Goal: Transaction & Acquisition: Purchase product/service

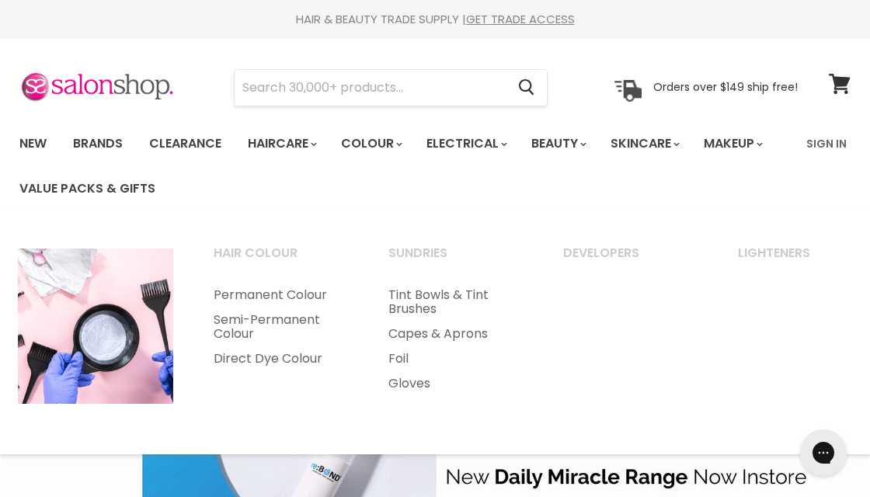
drag, startPoint x: 318, startPoint y: 92, endPoint x: 276, endPoint y: 120, distance: 50.4
click at [315, 92] on input "Search" at bounding box center [370, 88] width 271 height 36
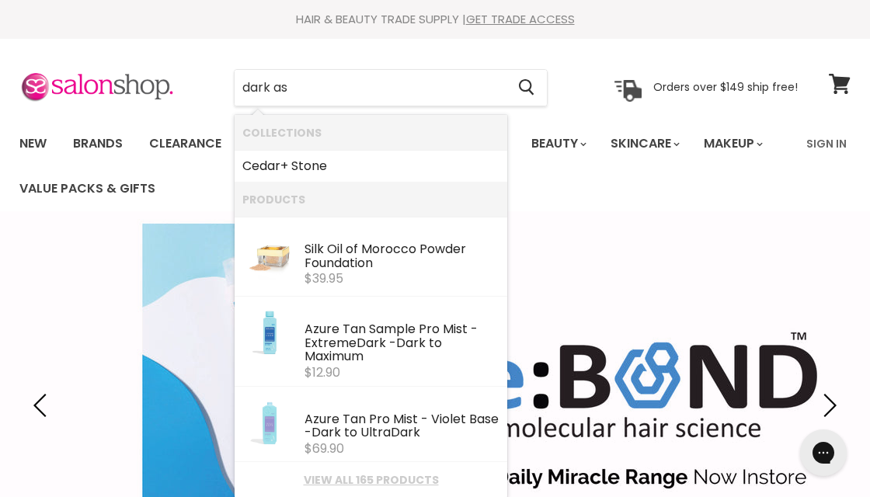
type input "dark ash"
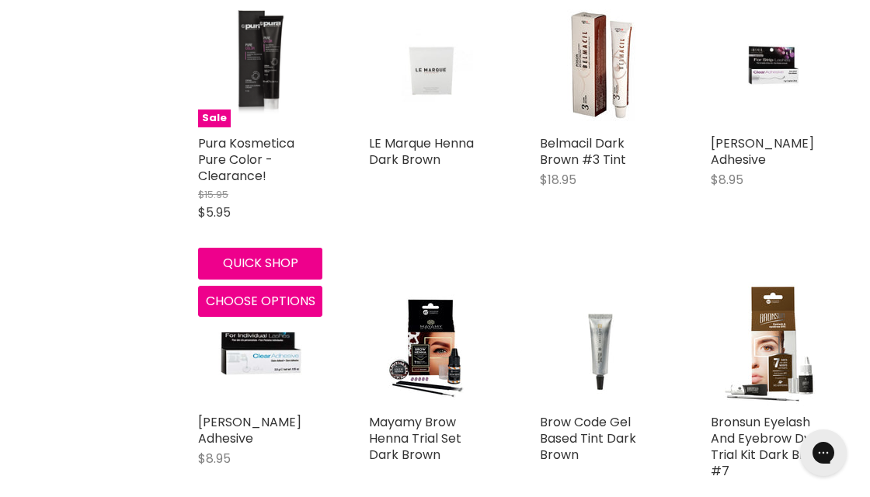
scroll to position [1243, 0]
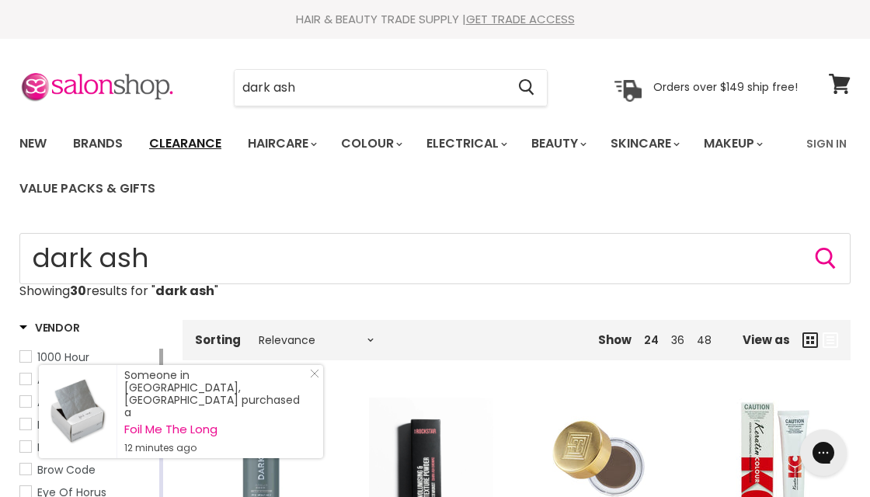
click at [205, 148] on link "Clearance" at bounding box center [186, 143] width 96 height 33
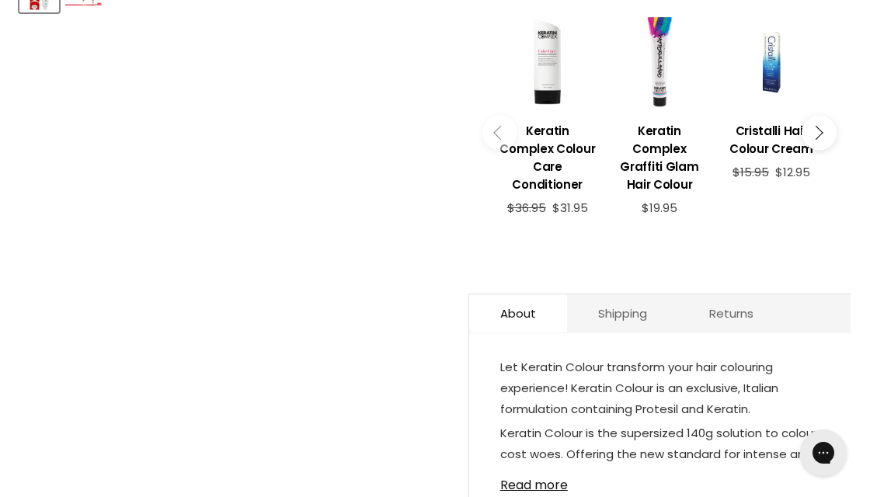
scroll to position [777, 0]
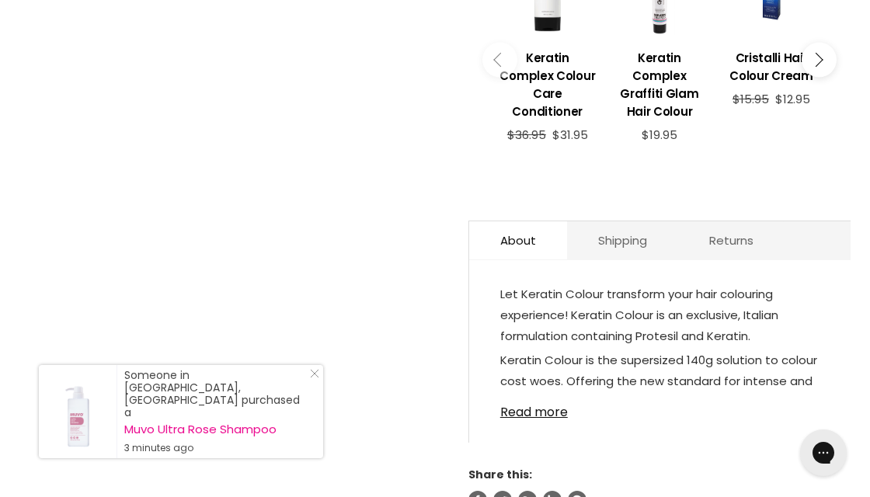
drag, startPoint x: 560, startPoint y: 395, endPoint x: 441, endPoint y: 341, distance: 130.7
click at [559, 396] on link "Read more" at bounding box center [659, 407] width 319 height 23
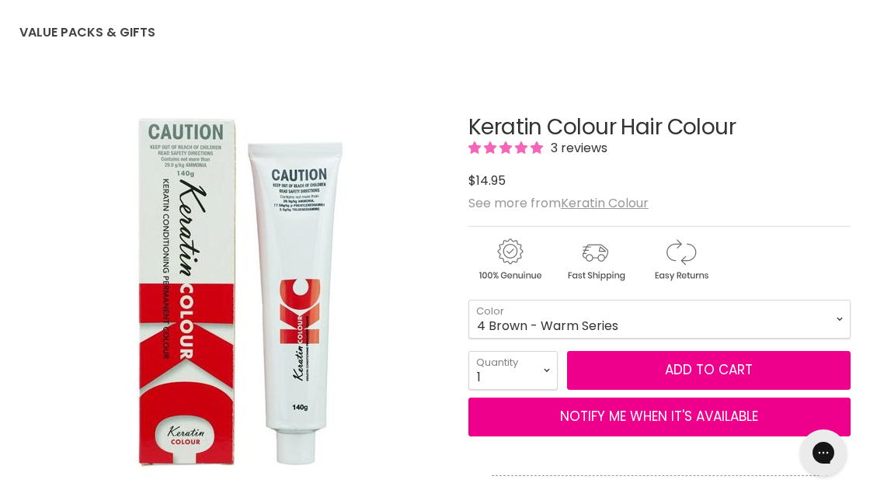
scroll to position [155, 0]
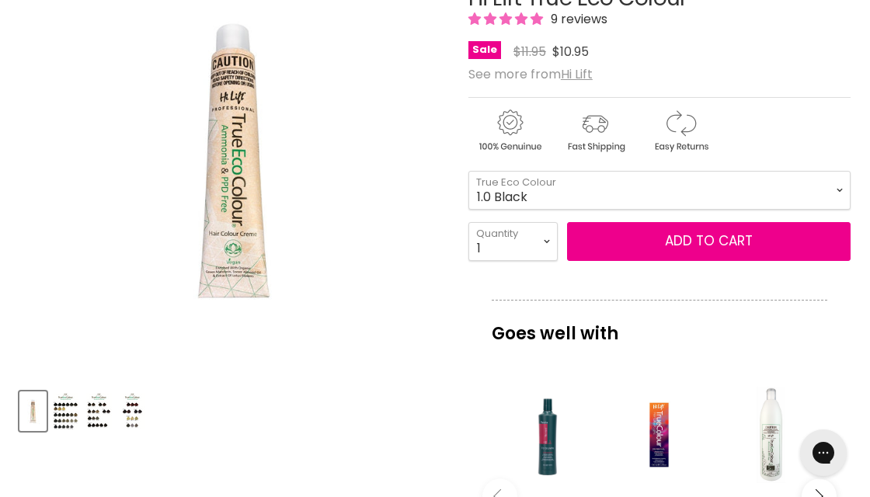
scroll to position [311, 0]
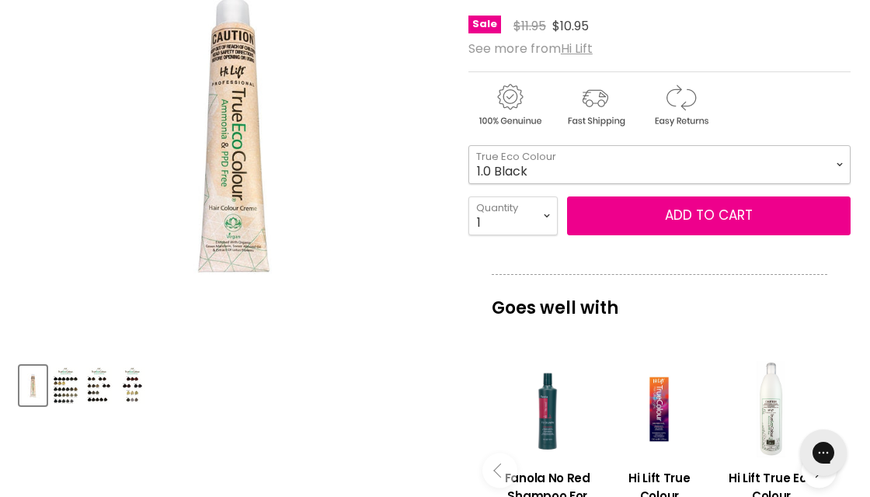
click at [551, 171] on select "1.0 Black 3.0 Dark Brown 4.0 Brown 4.00 Intense Brown 4.22 Intense Violet Bloom…" at bounding box center [659, 164] width 382 height 39
click at [468, 145] on select "1.0 Black 3.0 Dark Brown 4.0 Brown 4.00 Intense Brown 4.22 Intense Violet Bloom…" at bounding box center [659, 164] width 382 height 39
select select "6.71 Dark Brown Ash Blonde"
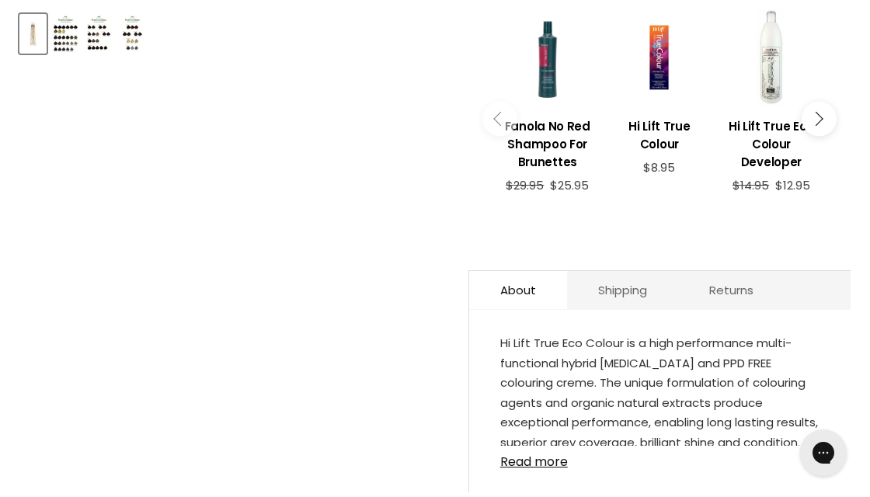
scroll to position [938, 0]
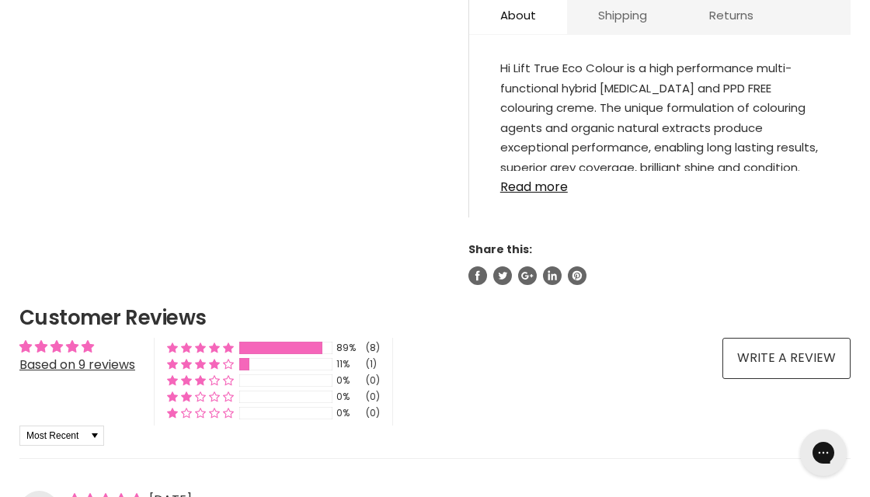
drag, startPoint x: 562, startPoint y: 188, endPoint x: 595, endPoint y: 193, distance: 33.7
click at [561, 189] on link "Read more" at bounding box center [659, 182] width 319 height 23
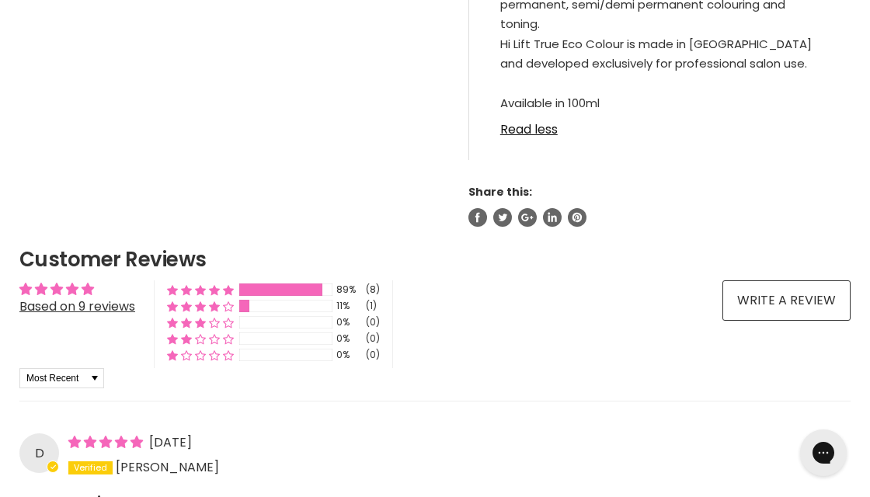
scroll to position [1093, 0]
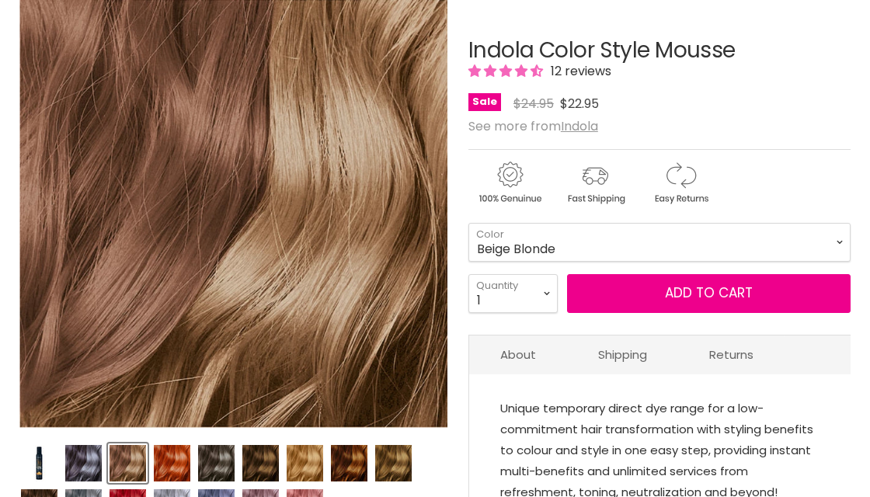
scroll to position [311, 0]
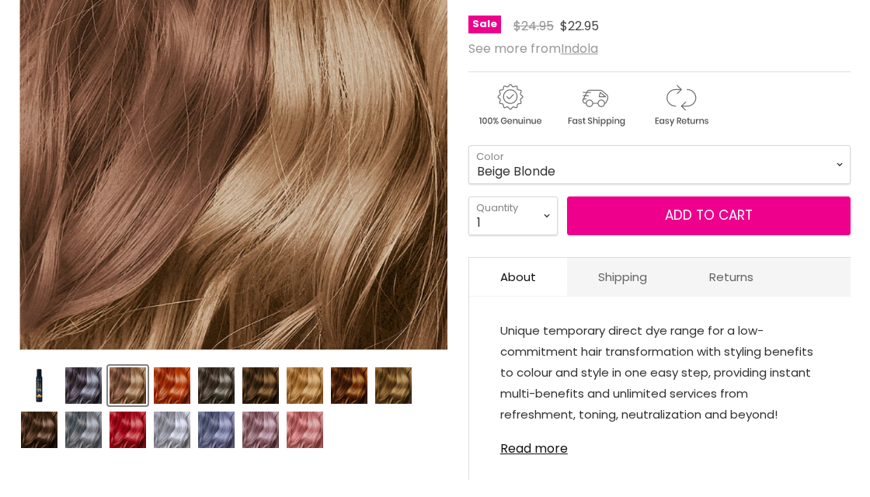
click at [207, 385] on img "Product thumbnails" at bounding box center [216, 385] width 37 height 37
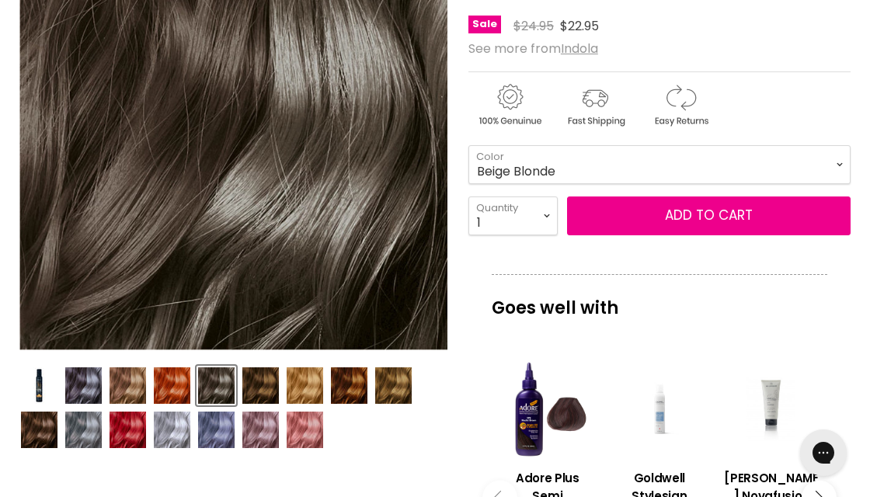
scroll to position [0, 0]
click at [40, 438] on img "Product thumbnails" at bounding box center [39, 430] width 37 height 37
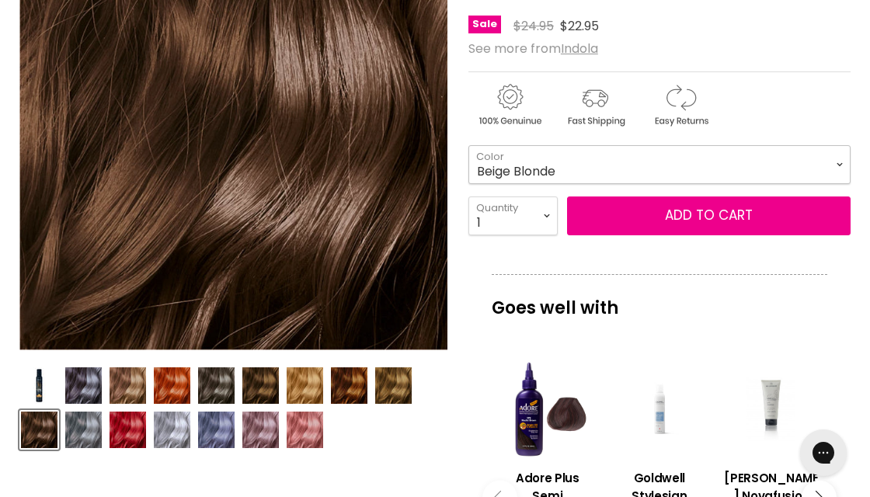
click at [834, 167] on select "Beige Blonde Honey Blonde Medium Blonde Dark Blonde Medium Brown Strawberry Ros…" at bounding box center [659, 164] width 382 height 39
click at [468, 145] on select "Beige Blonde Honey Blonde Medium Blonde Dark Blonde Medium Brown Strawberry Ros…" at bounding box center [659, 164] width 382 height 39
select select "Dark Ash"
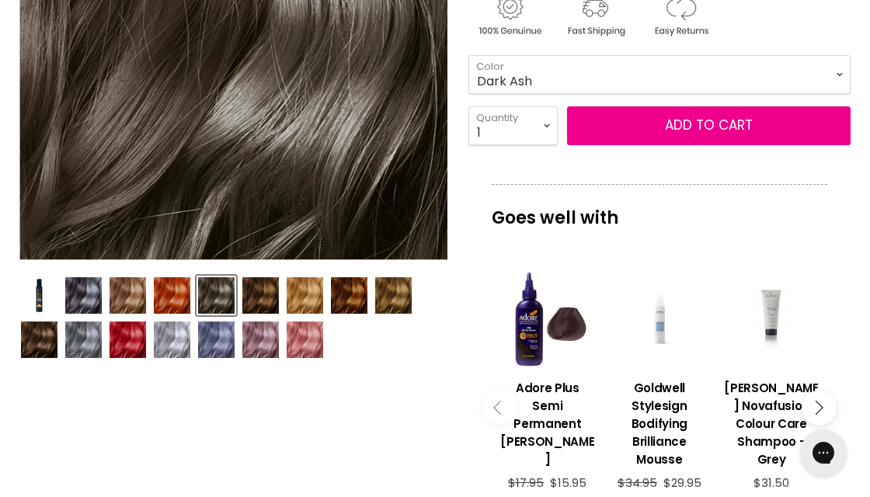
scroll to position [388, 0]
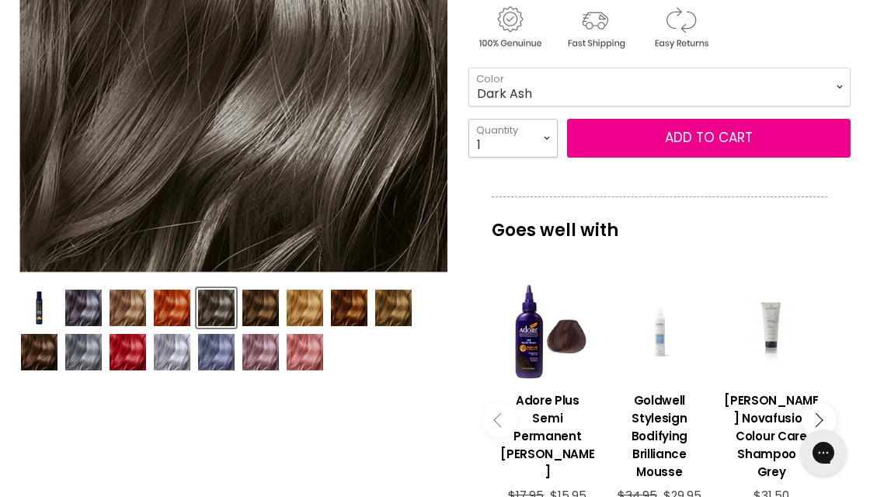
click at [545, 138] on select "1 2 3 4 5 6 7 8 9 10+" at bounding box center [512, 138] width 89 height 39
select select "2"
click at [468, 119] on select "1 2 3 4 5 6 7 8 9 10+" at bounding box center [512, 138] width 89 height 39
type input "2"
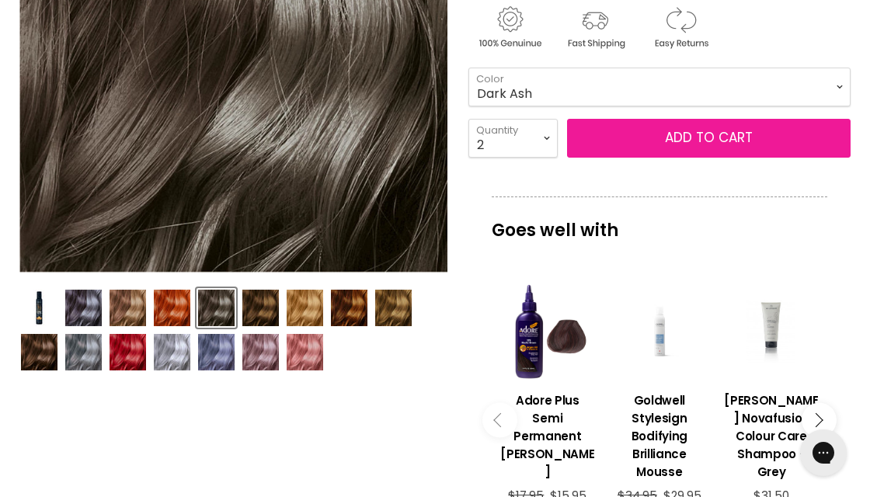
click at [670, 130] on button "Add to cart" at bounding box center [709, 138] width 284 height 39
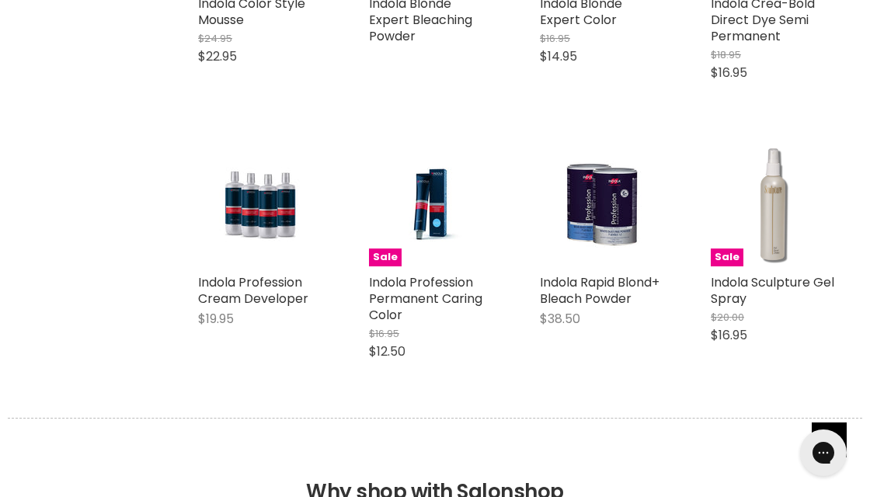
scroll to position [777, 0]
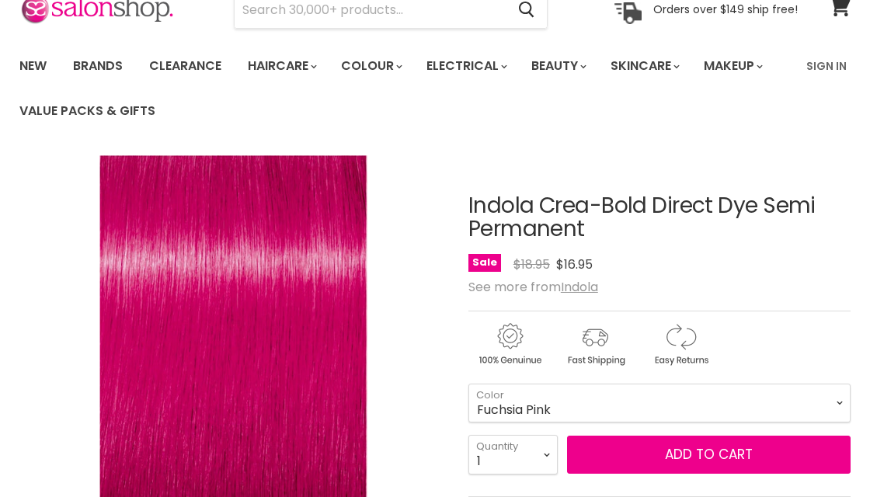
scroll to position [155, 0]
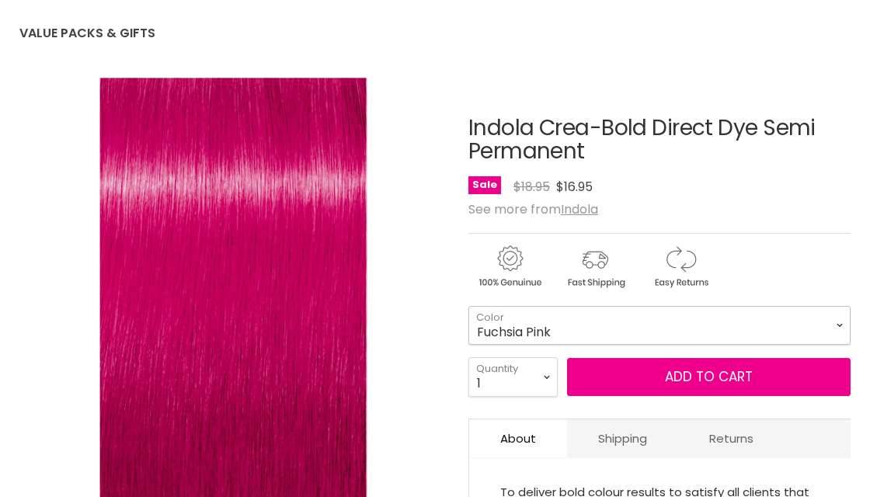
click at [830, 324] on select "Fuchsia Pink Bright Red Pastel Lavender True Pink Turquoise Blue Indigo Blue Ca…" at bounding box center [659, 325] width 382 height 39
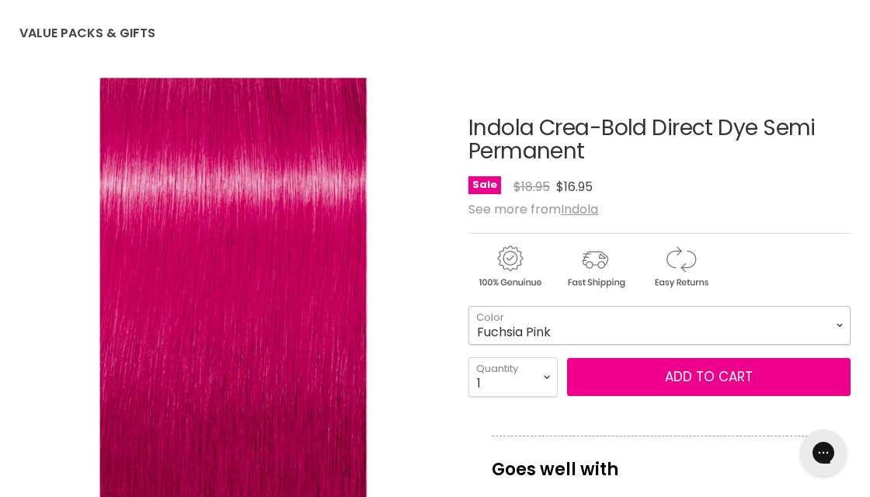
scroll to position [0, 0]
click at [468, 306] on select "Fuchsia Pink Bright Red Pastel Lavender True Pink Turquoise Blue Indigo Blue Ca…" at bounding box center [659, 325] width 382 height 39
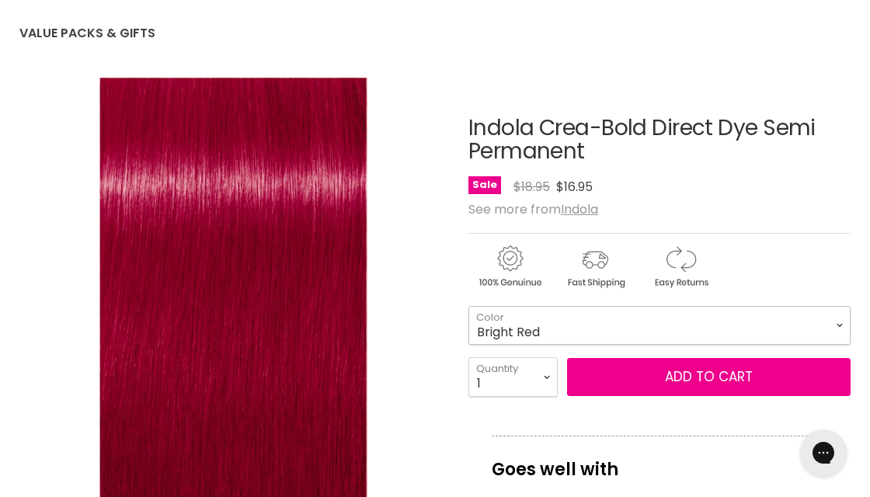
click at [830, 318] on select "Fuchsia Pink Bright Red Pastel Lavender True Pink Turquoise Blue Indigo Blue Ca…" at bounding box center [659, 325] width 382 height 39
click at [468, 306] on select "Fuchsia Pink Bright Red Pastel Lavender True Pink Turquoise Blue Indigo Blue Ca…" at bounding box center [659, 325] width 382 height 39
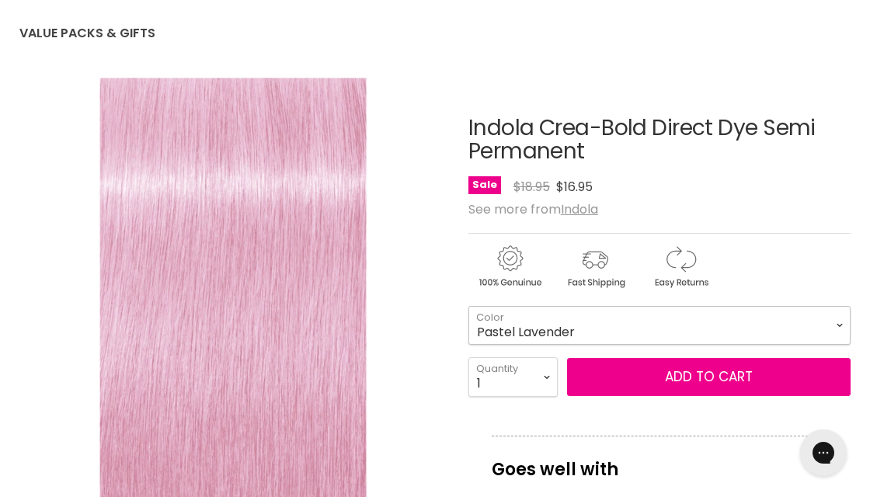
click at [835, 319] on select "Fuchsia Pink Bright Red Pastel Lavender True Pink Turquoise Blue Indigo Blue Ca…" at bounding box center [659, 325] width 382 height 39
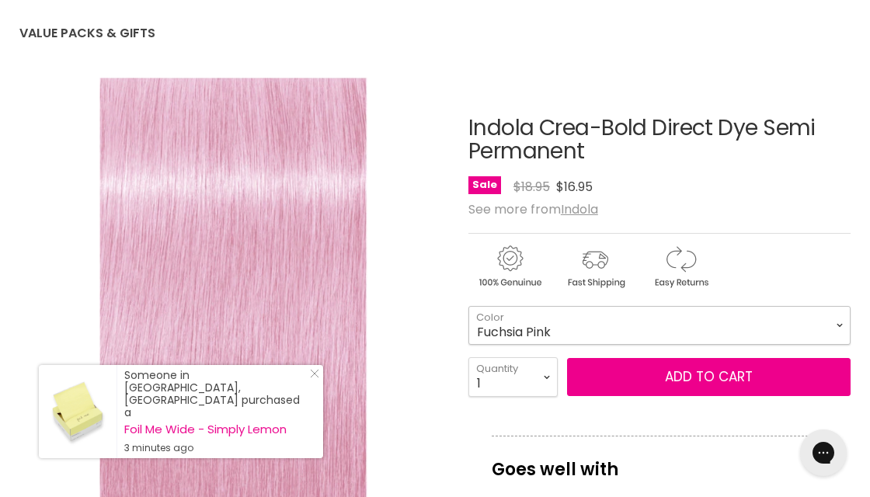
click at [468, 306] on select "Fuchsia Pink Bright Red Pastel Lavender True Pink Turquoise Blue Indigo Blue Ca…" at bounding box center [659, 325] width 382 height 39
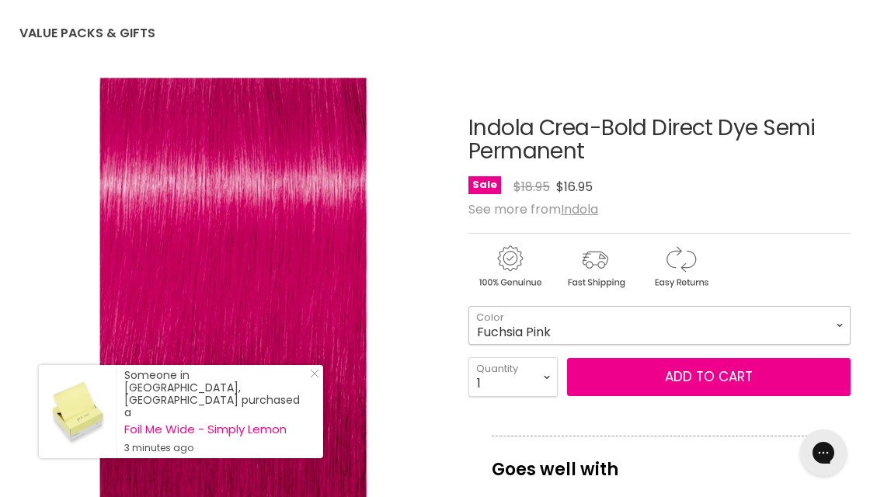
click at [834, 319] on select "Fuchsia Pink Bright Red Pastel Lavender True Pink Turquoise Blue Indigo Blue Ca…" at bounding box center [659, 325] width 382 height 39
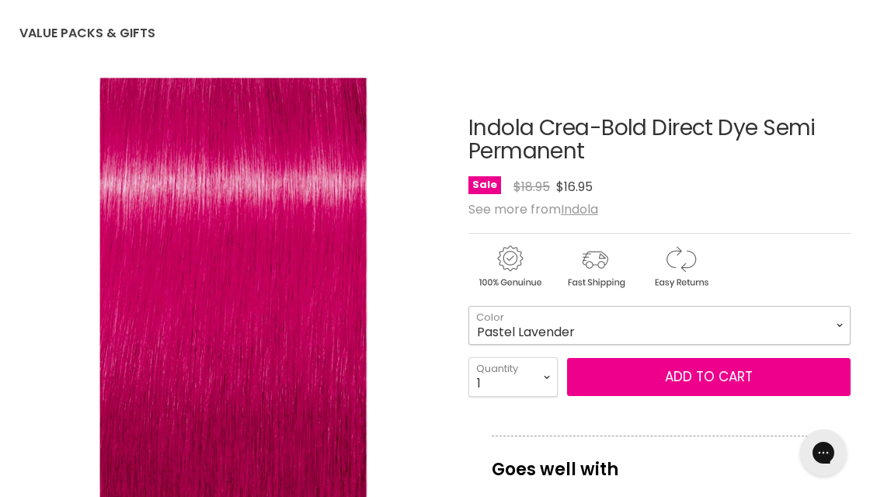
click at [468, 306] on select "Fuchsia Pink Bright Red Pastel Lavender True Pink Turquoise Blue Indigo Blue Ca…" at bounding box center [659, 325] width 382 height 39
select select "Pastel Lavender"
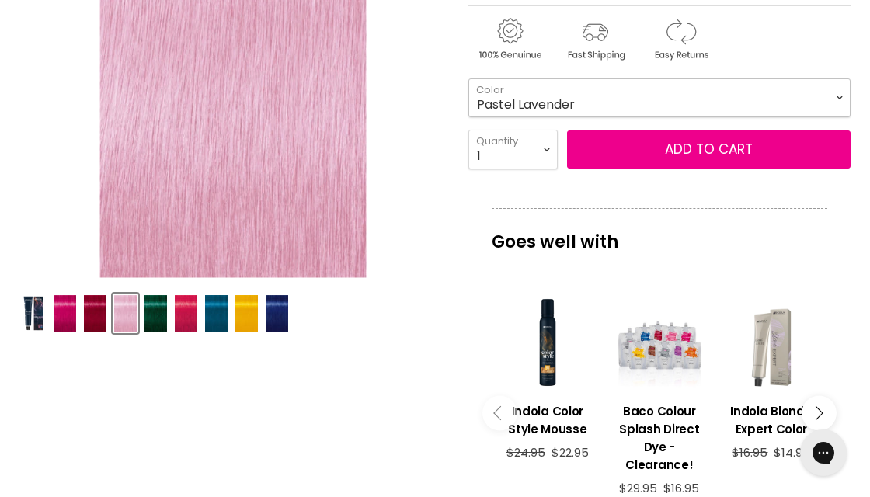
scroll to position [388, 0]
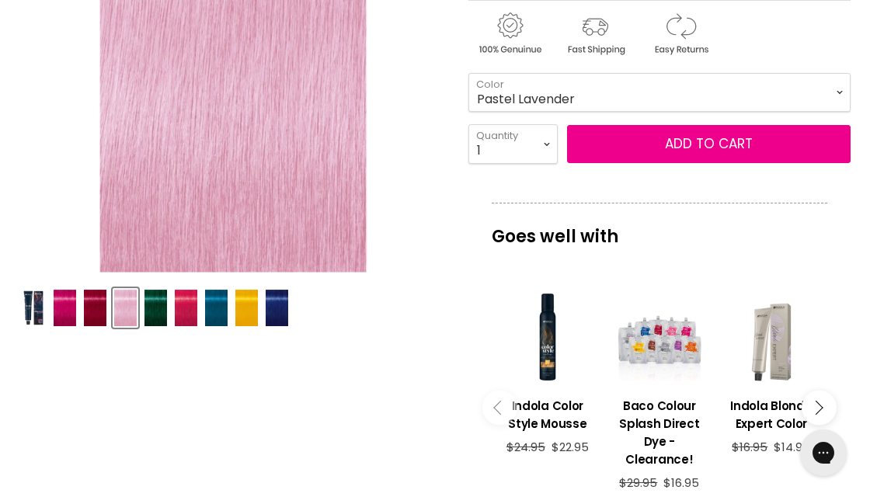
click at [96, 311] on img "Product thumbnails" at bounding box center [95, 308] width 23 height 37
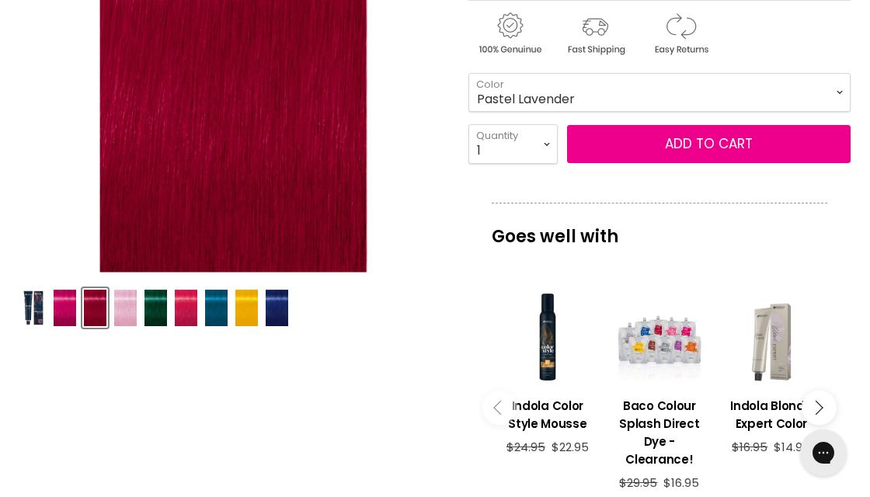
scroll to position [466, 0]
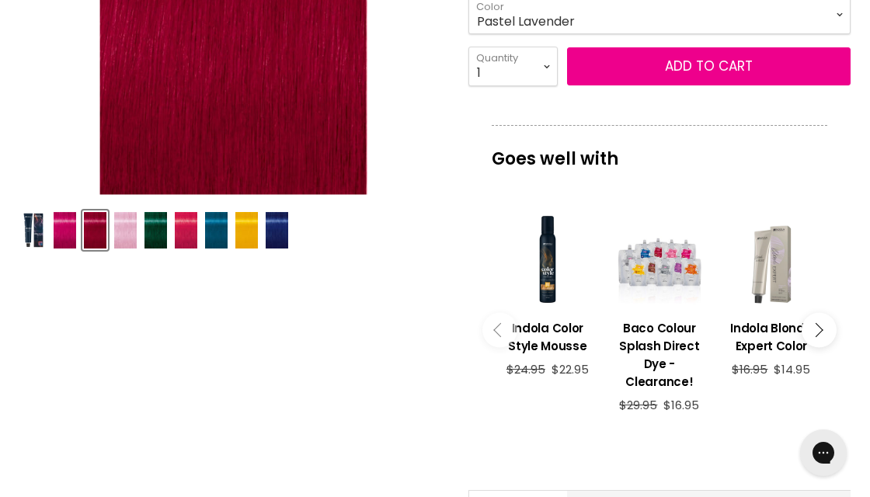
click at [817, 323] on icon "Main content" at bounding box center [816, 330] width 14 height 14
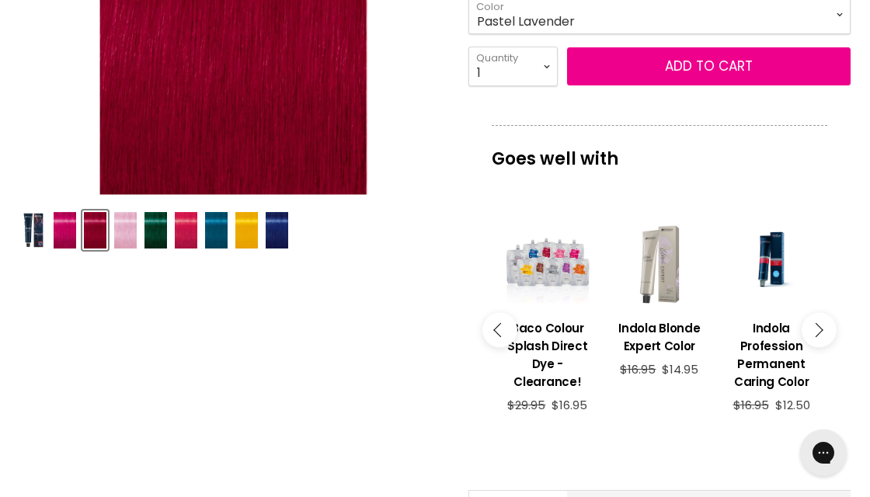
click at [817, 323] on icon "Main content" at bounding box center [816, 330] width 14 height 14
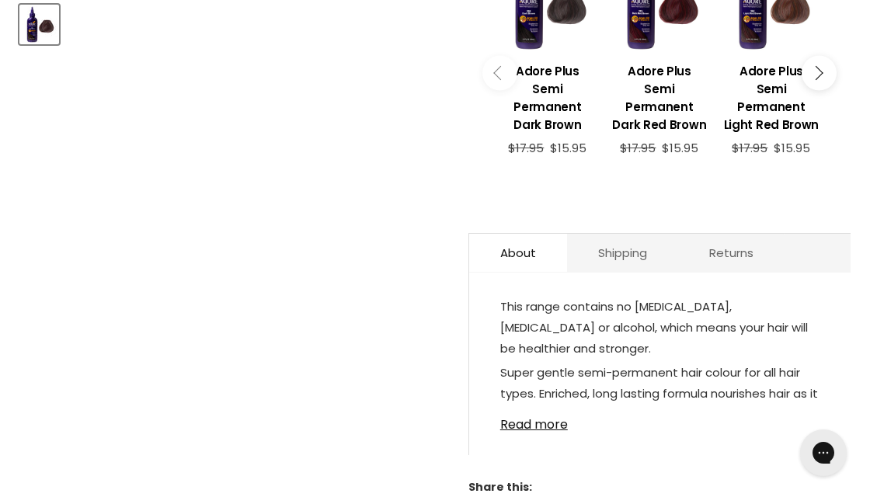
scroll to position [699, 0]
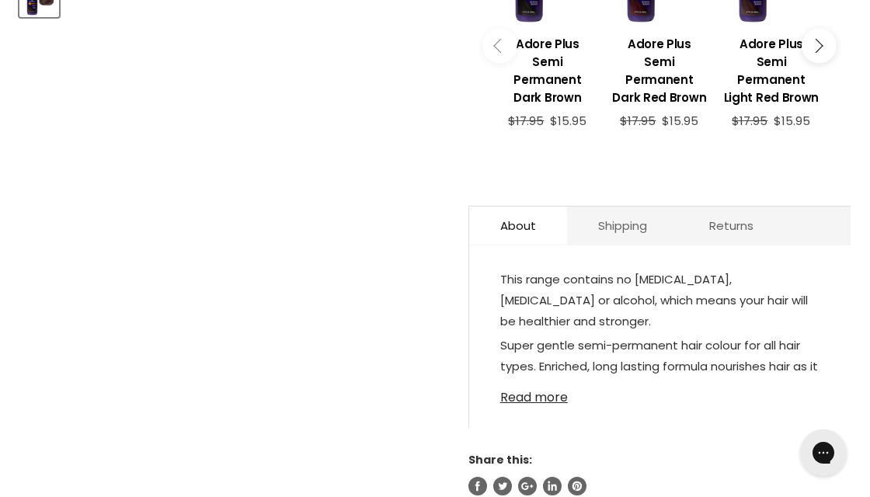
click at [548, 381] on link "Read more" at bounding box center [659, 392] width 319 height 23
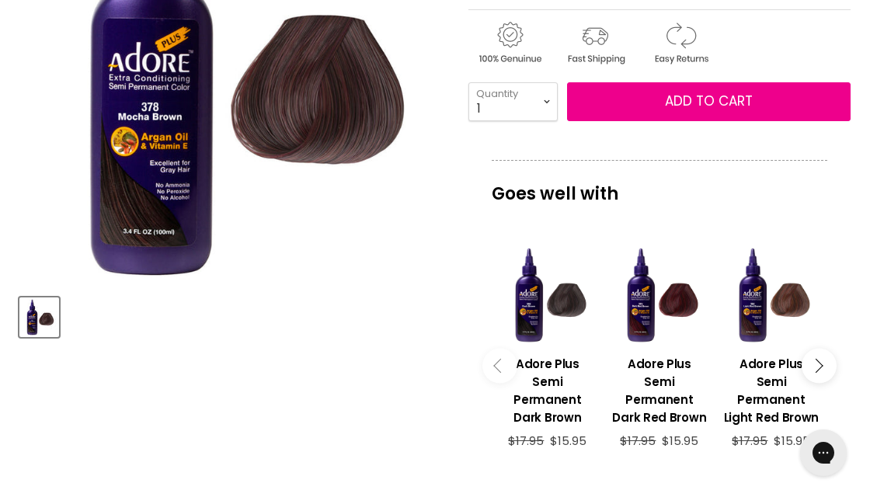
scroll to position [388, 0]
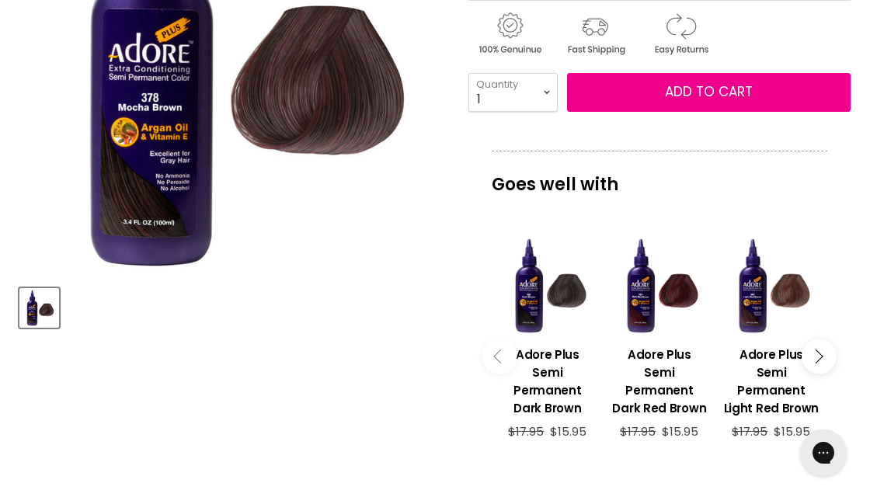
click at [819, 350] on icon "Main content" at bounding box center [816, 357] width 14 height 14
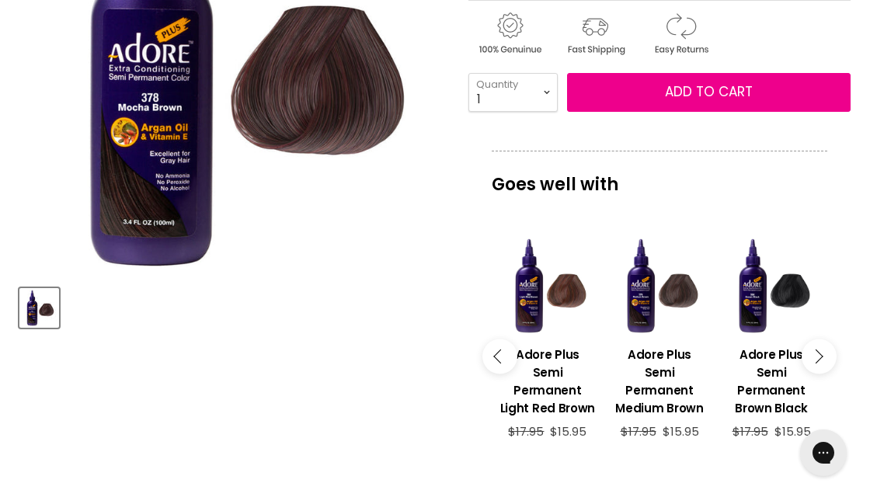
click at [819, 350] on icon "Main content" at bounding box center [816, 357] width 14 height 14
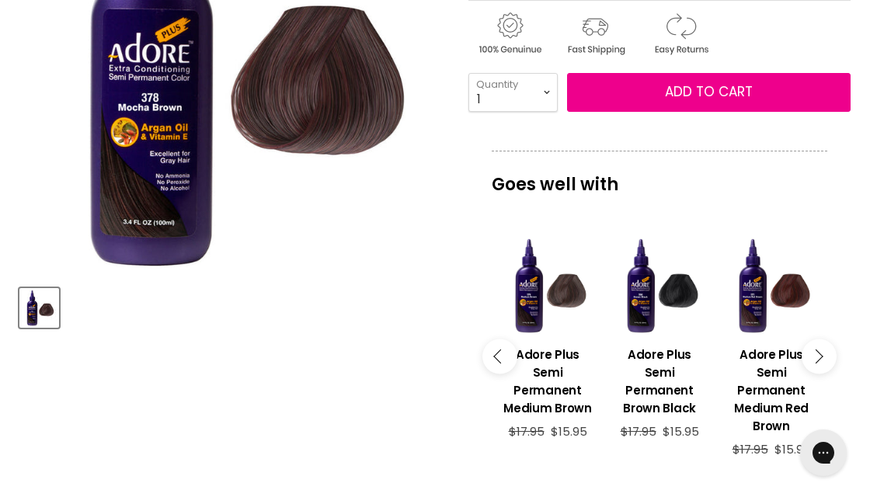
click at [819, 350] on icon "Main content" at bounding box center [816, 357] width 14 height 14
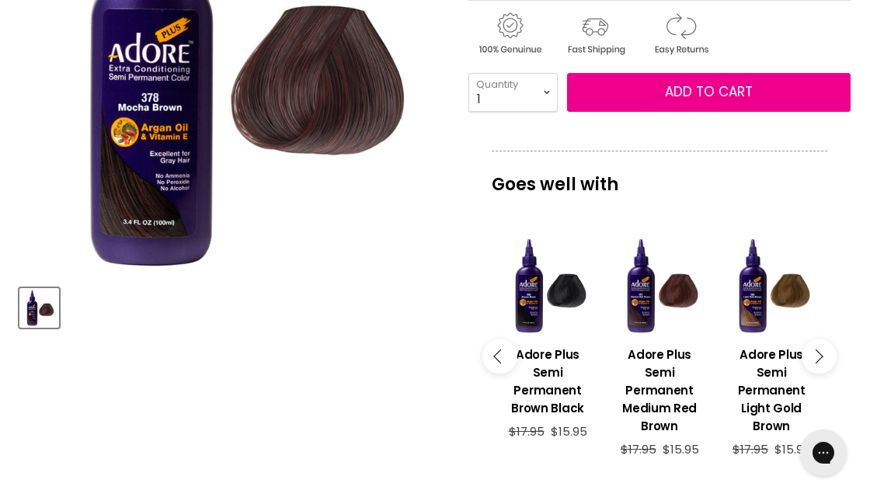
click at [819, 350] on icon "Main content" at bounding box center [816, 357] width 14 height 14
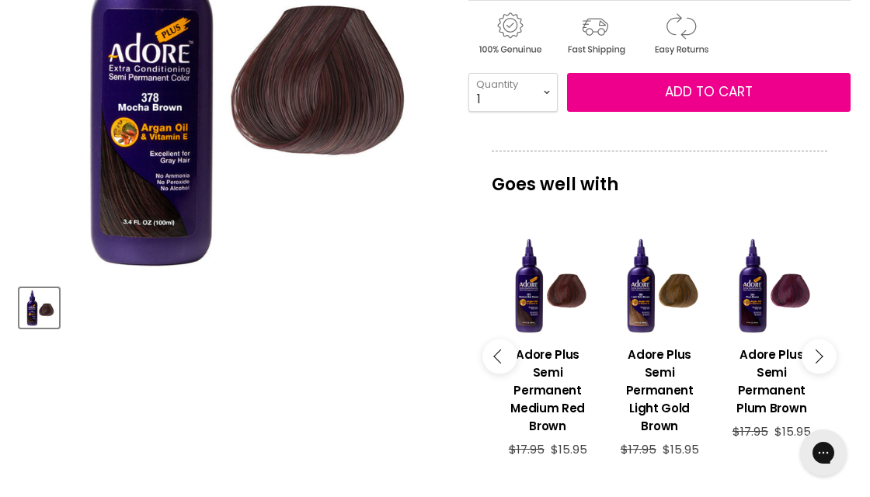
click at [819, 350] on icon "Main content" at bounding box center [816, 357] width 14 height 14
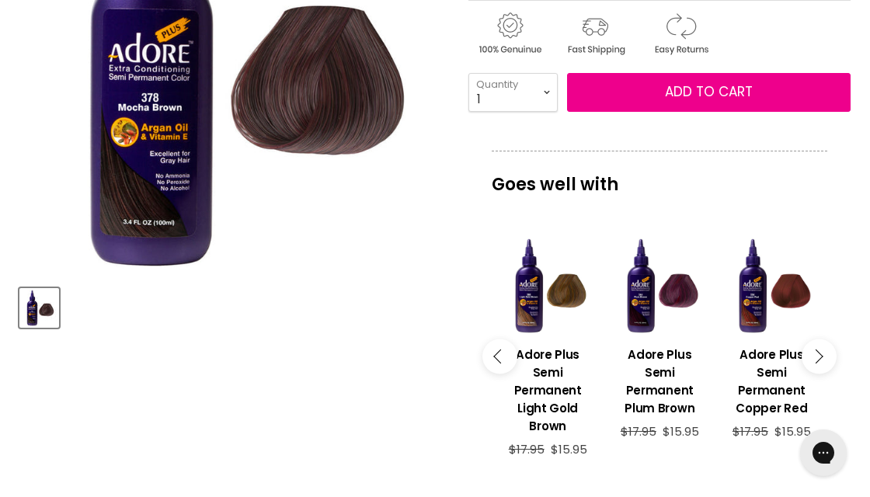
click at [819, 350] on icon "Main content" at bounding box center [816, 357] width 14 height 14
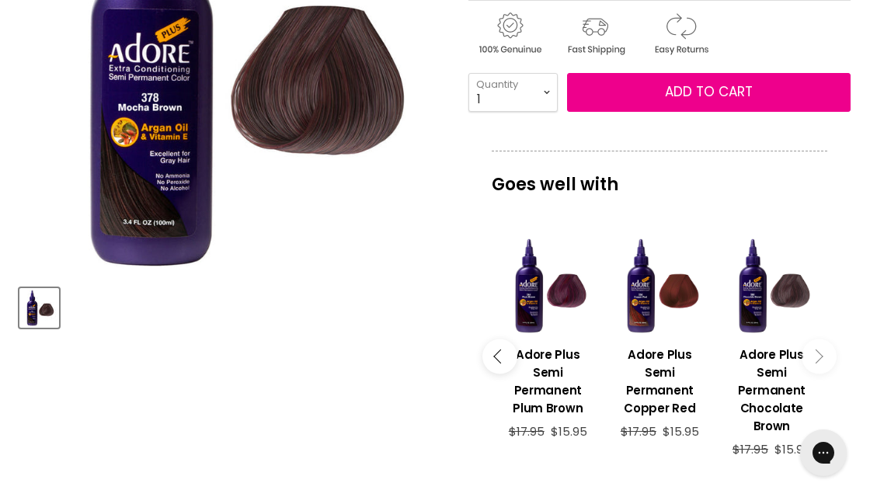
click at [818, 350] on icon "Main content" at bounding box center [816, 357] width 14 height 14
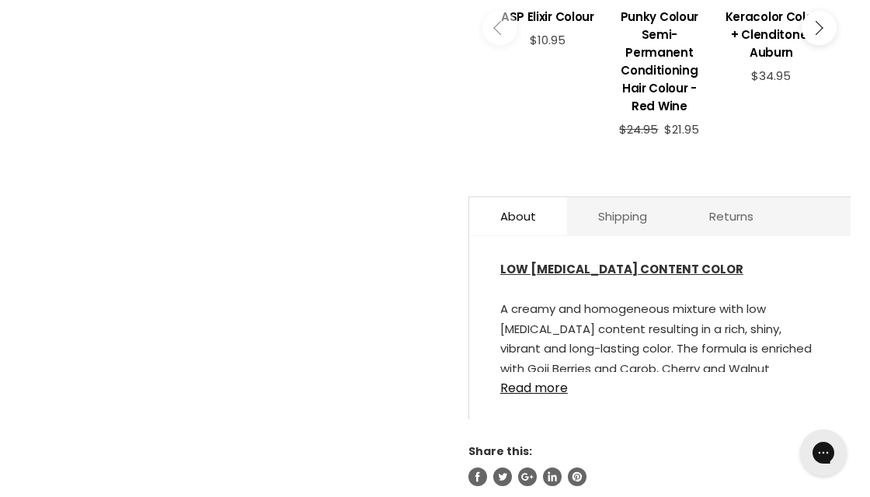
scroll to position [855, 0]
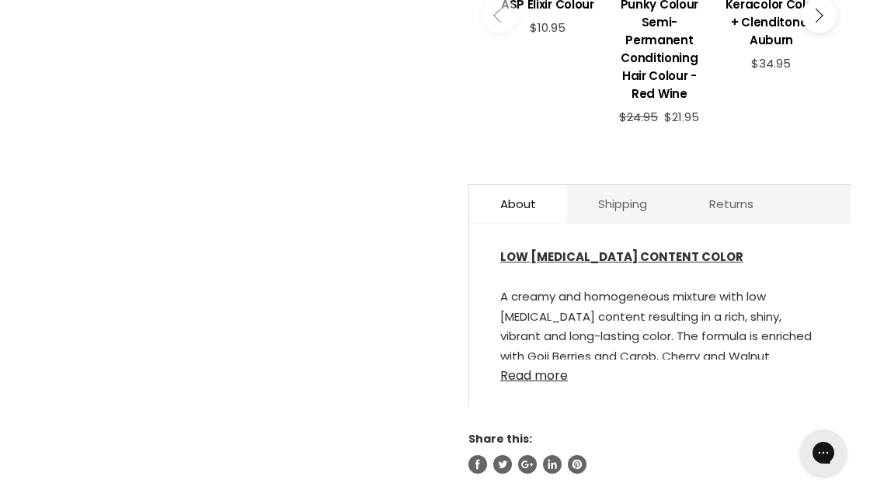
click at [524, 374] on link "Read more" at bounding box center [659, 371] width 319 height 23
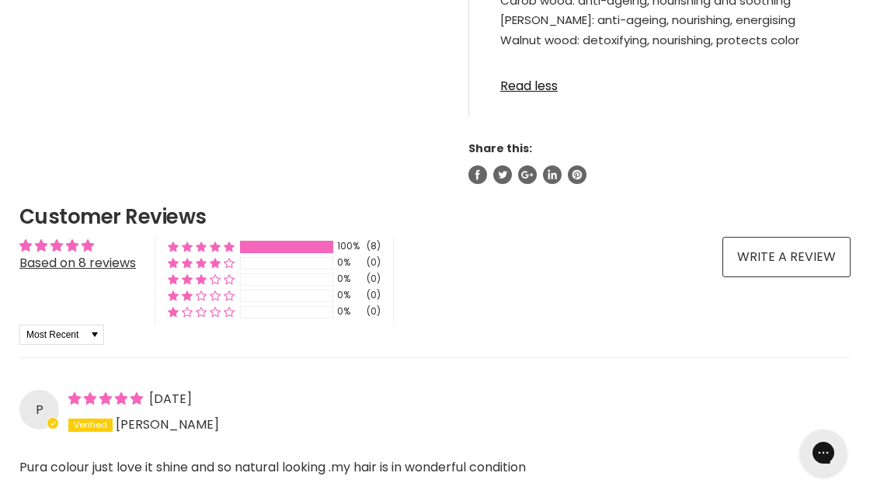
scroll to position [1476, 0]
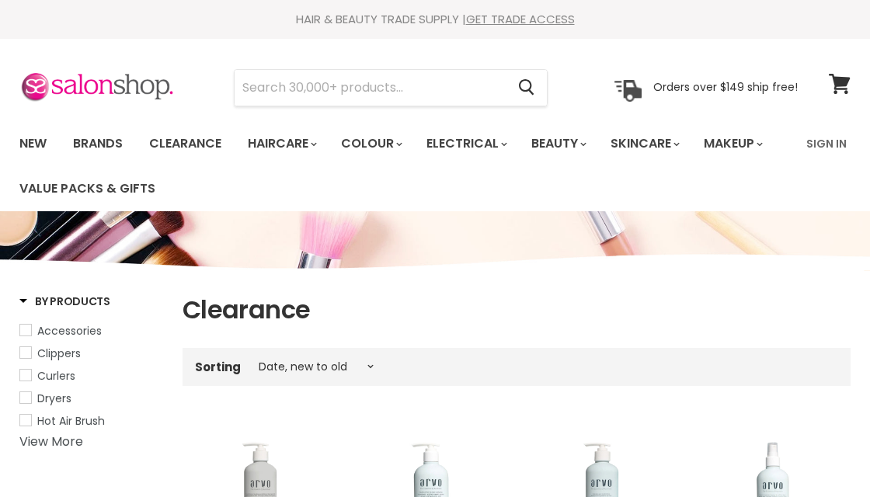
select select "created-descending"
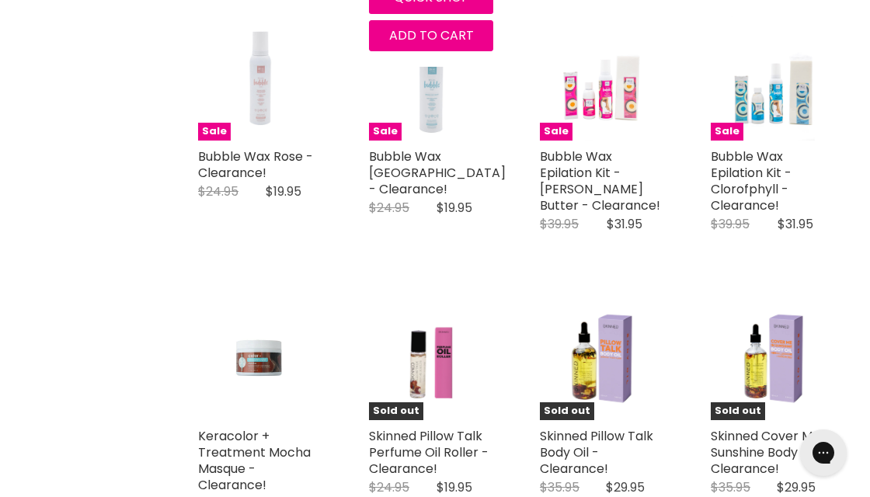
scroll to position [2564, 0]
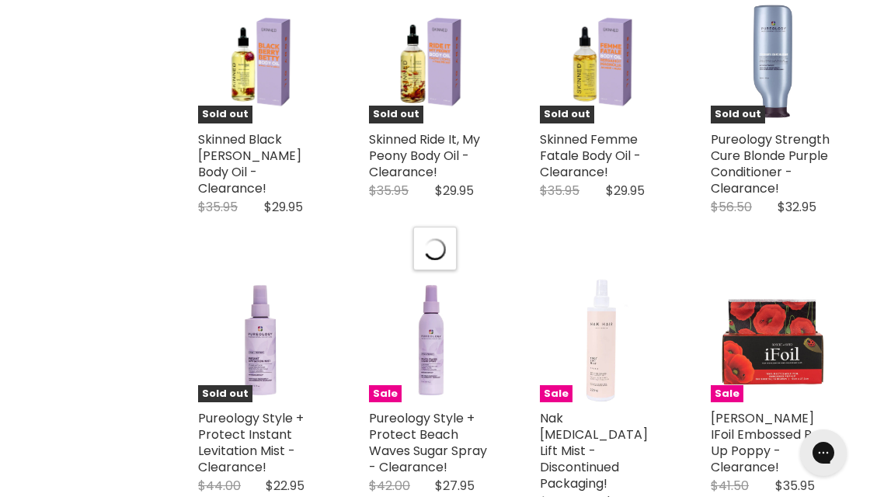
scroll to position [3341, 0]
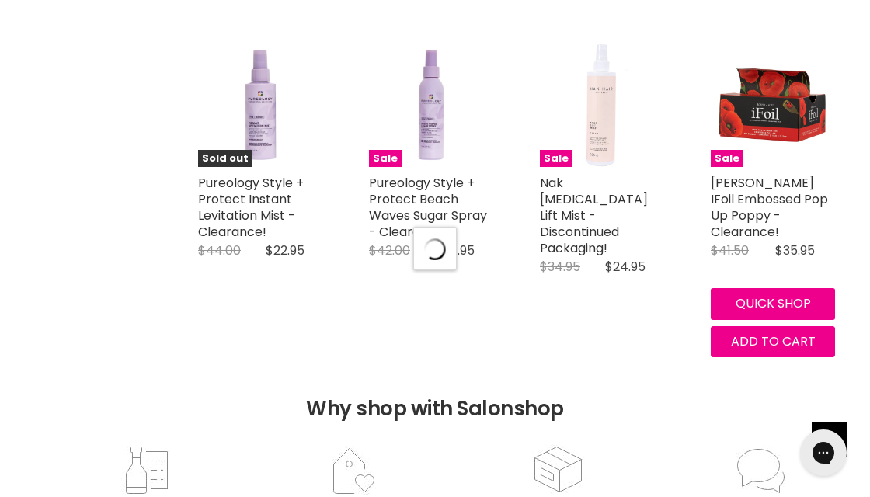
select select "created-descending"
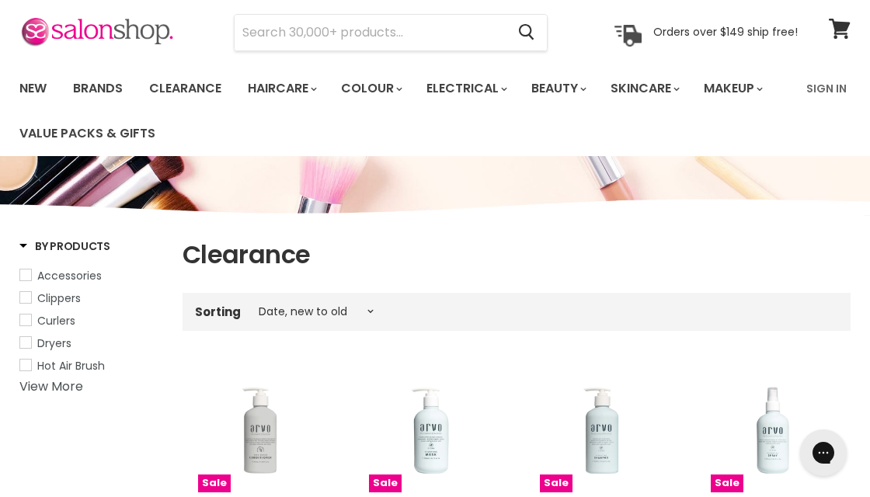
scroll to position [0, 0]
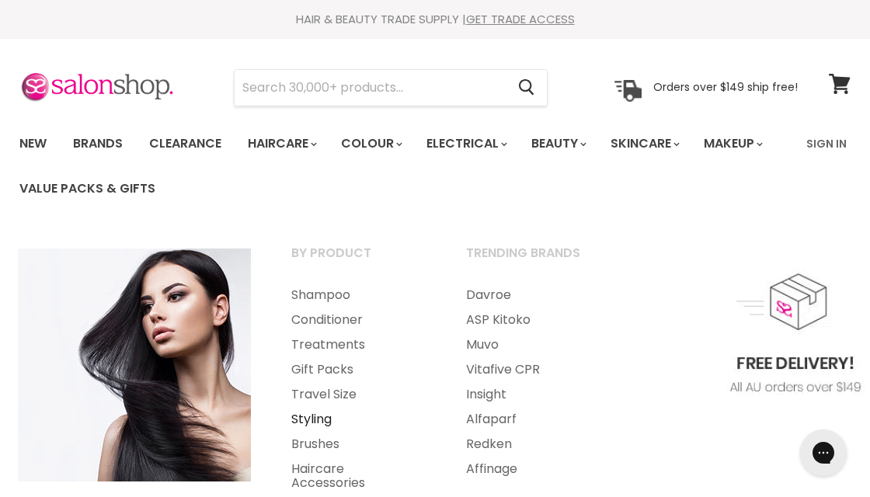
click at [321, 417] on link "Styling" at bounding box center [358, 419] width 172 height 25
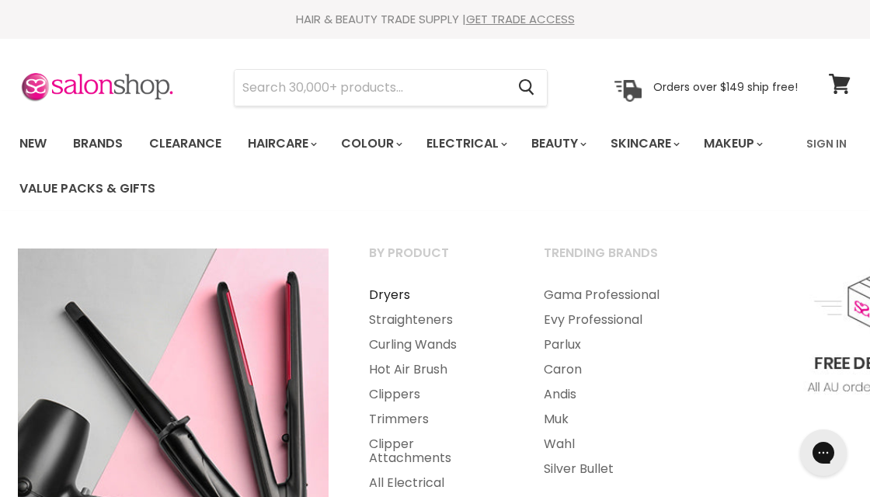
scroll to position [233, 0]
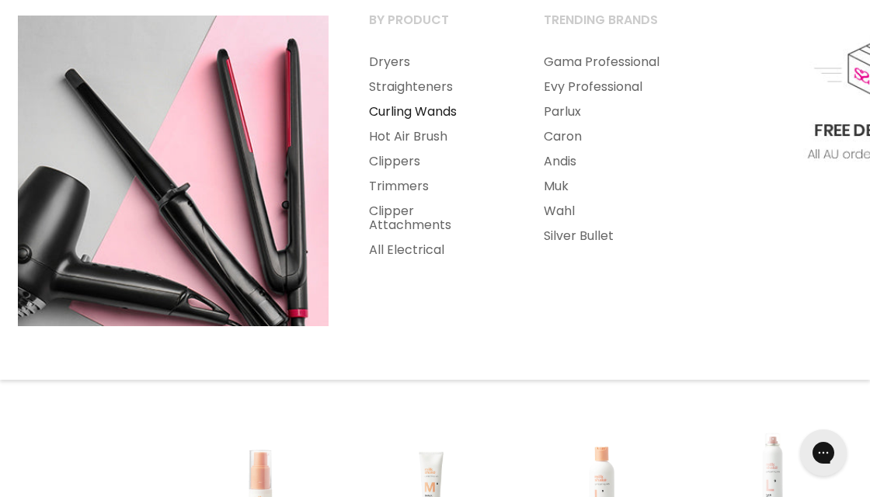
click at [423, 115] on link "Curling Wands" at bounding box center [436, 111] width 172 height 25
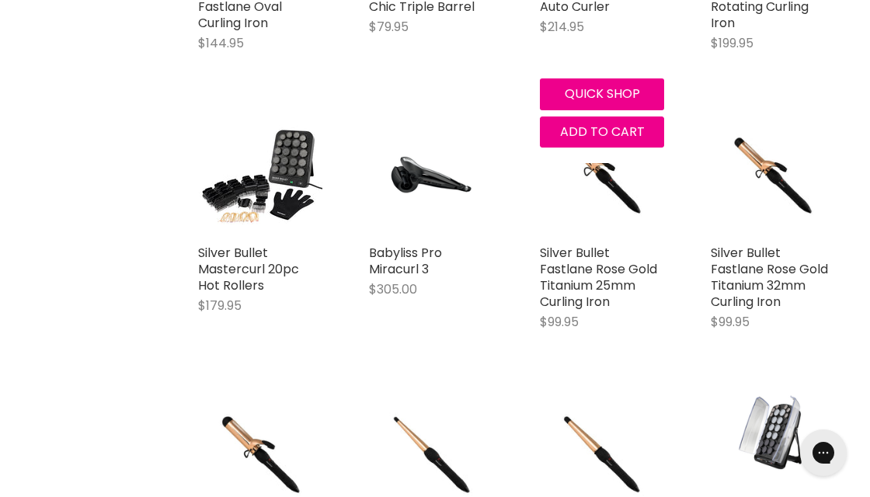
scroll to position [2797, 0]
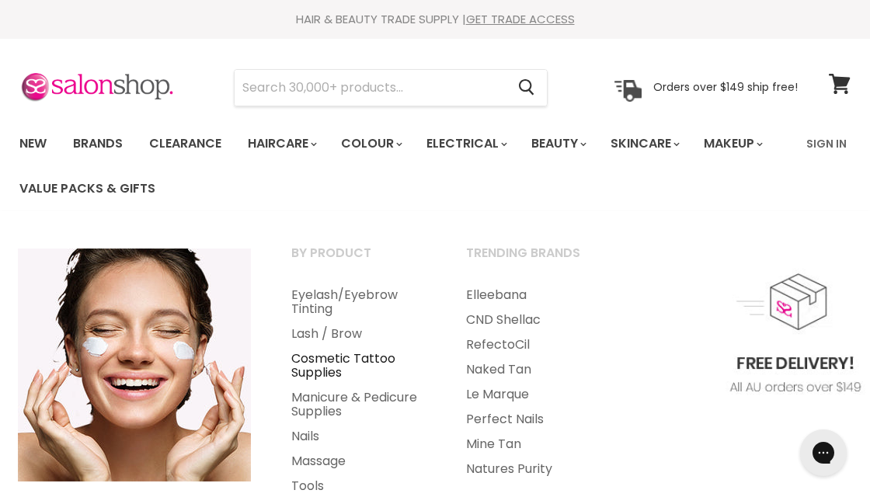
click at [376, 360] on link "Cosmetic Tattoo Supplies" at bounding box center [358, 366] width 172 height 39
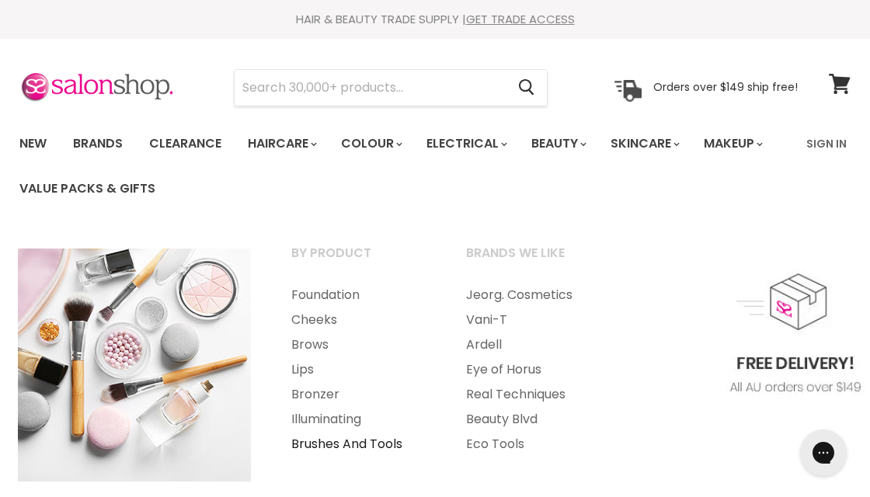
click at [378, 449] on link "Brushes And Tools" at bounding box center [358, 444] width 172 height 25
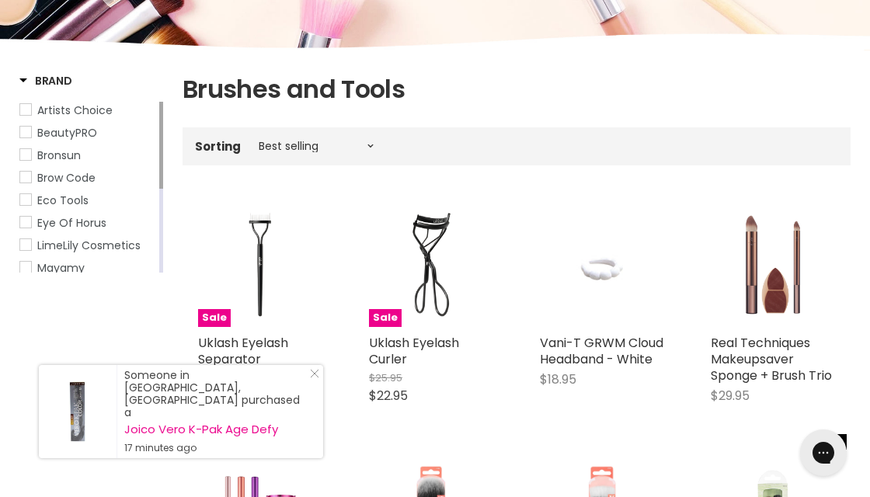
scroll to position [245, 0]
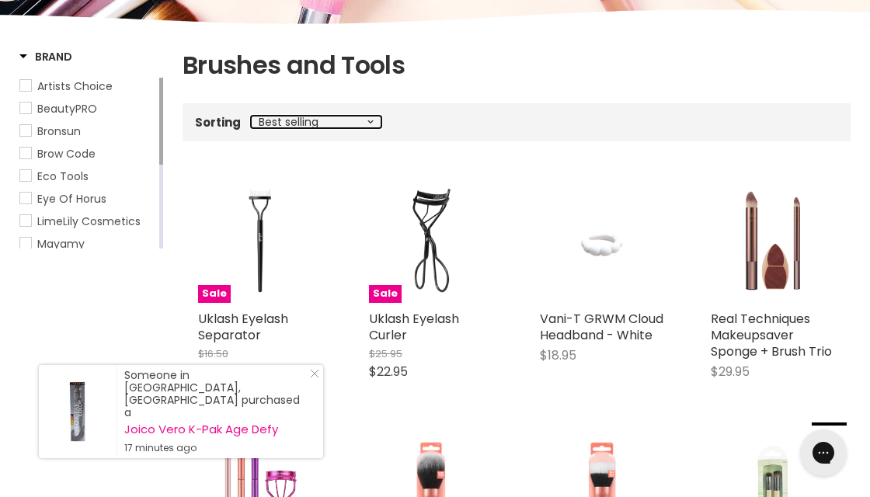
click at [364, 124] on select "Best selling Featured Price, low to high Price, high to low Alphabetically, A-Z…" at bounding box center [316, 122] width 131 height 12
select select "price-ascending"
click at [251, 116] on select "Best selling Featured Price, low to high Price, high to low Alphabetically, A-Z…" at bounding box center [316, 122] width 131 height 12
select select "price-ascending"
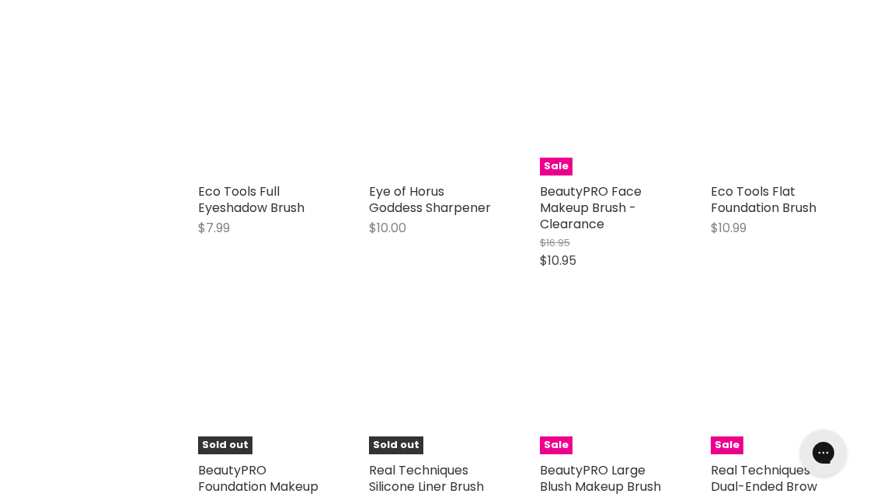
scroll to position [1410, 0]
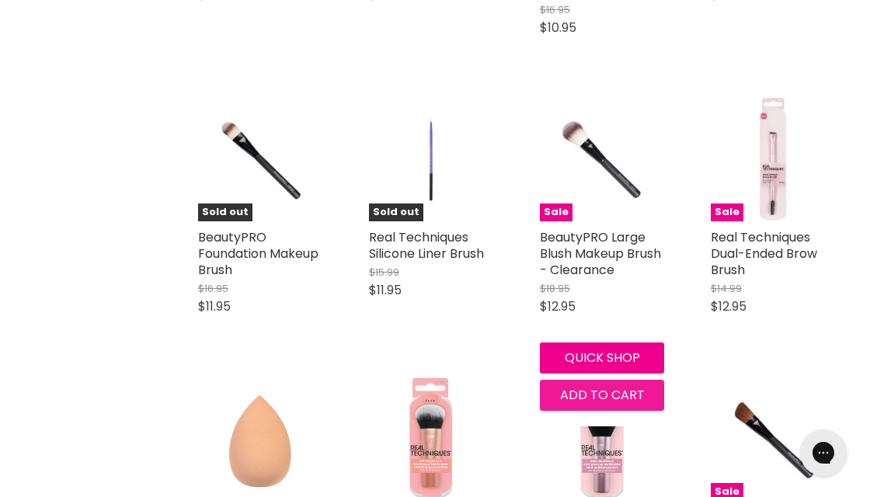
click at [601, 390] on span "Add to cart" at bounding box center [602, 395] width 85 height 18
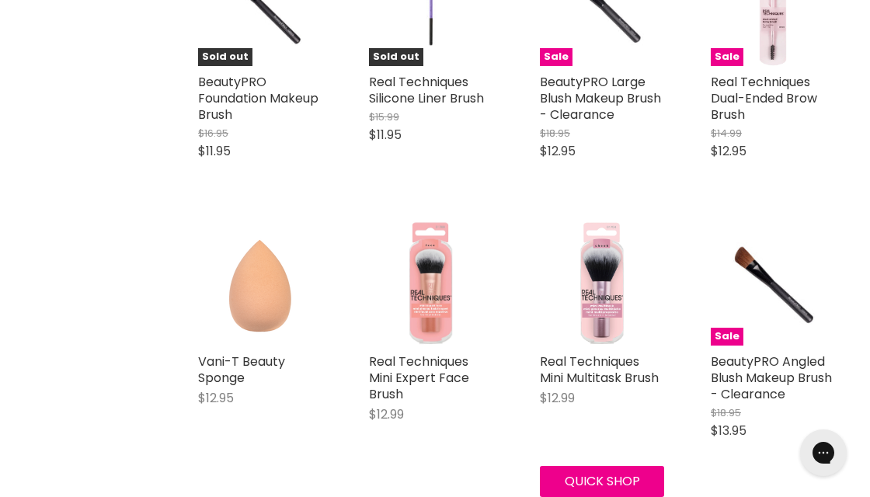
scroll to position [1643, 0]
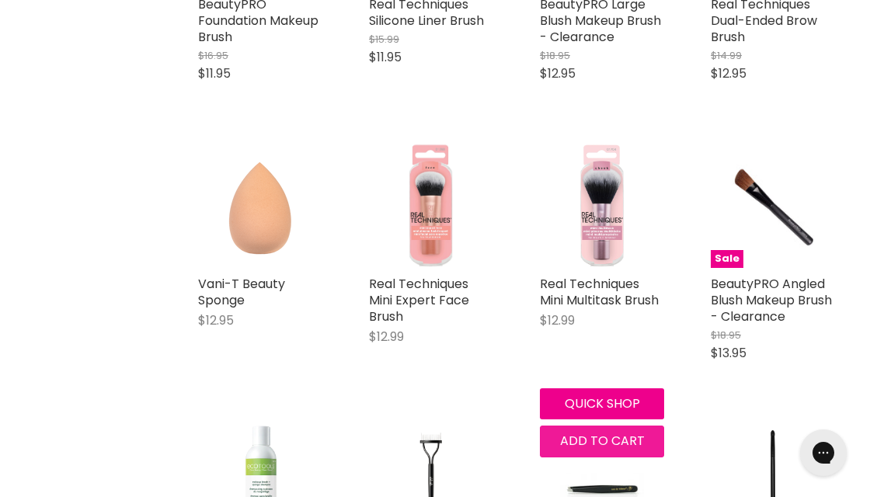
click at [608, 439] on span "Add to cart" at bounding box center [602, 441] width 85 height 18
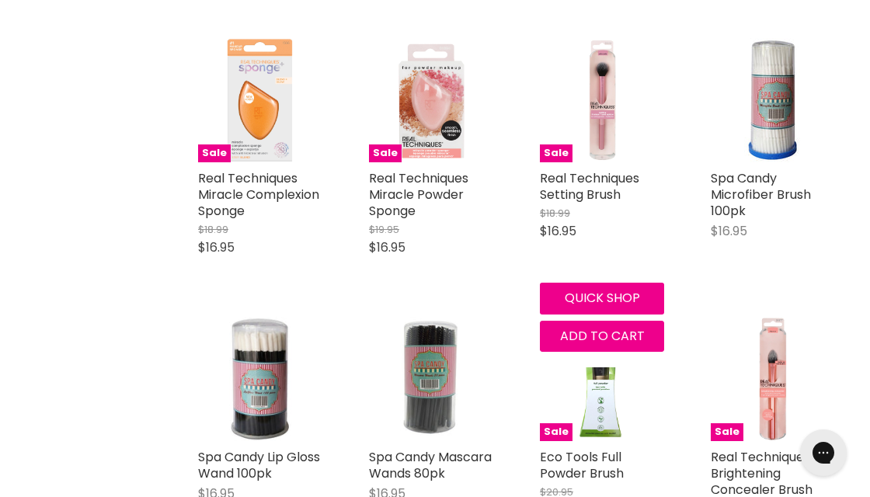
scroll to position [2964, 0]
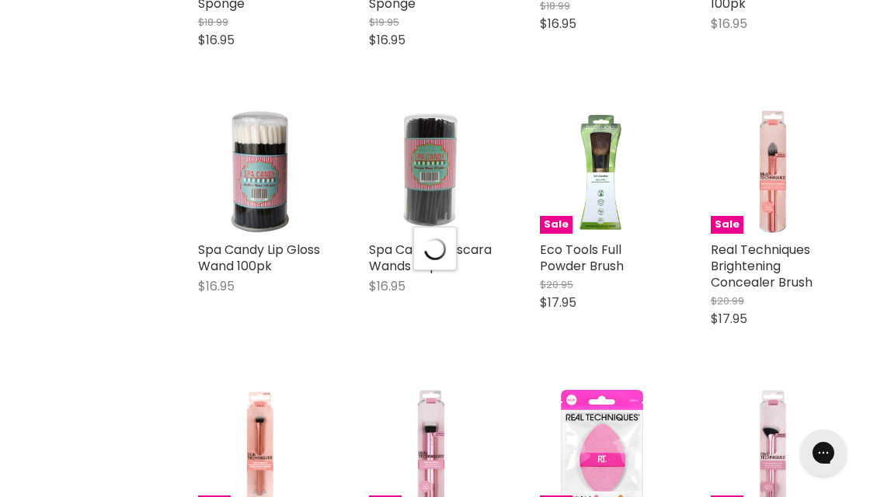
scroll to position [3332, 0]
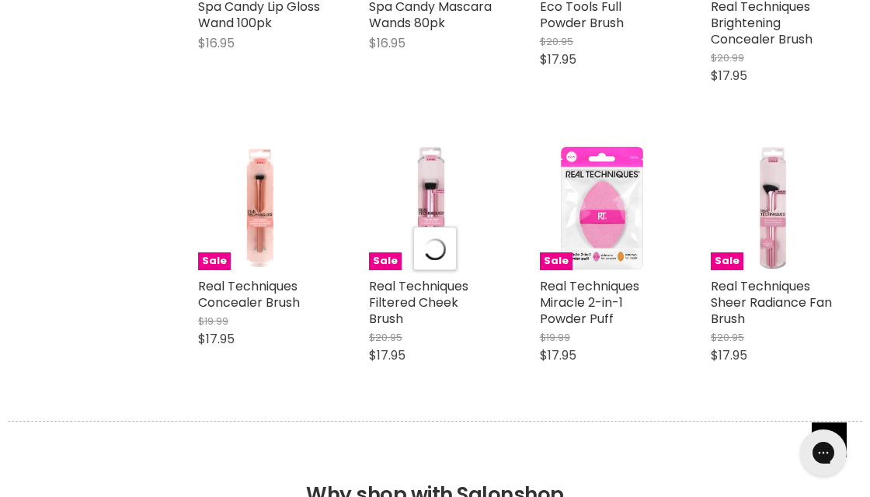
select select "price-ascending"
